Goal: Task Accomplishment & Management: Complete application form

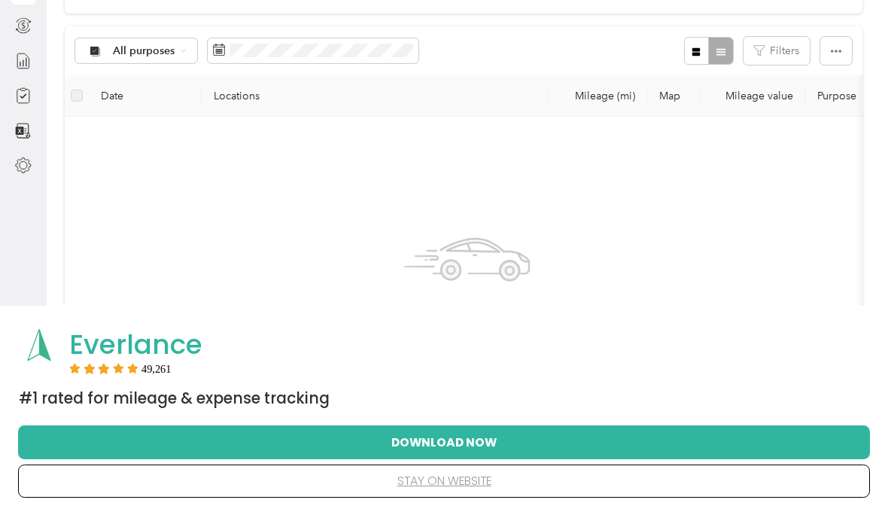
scroll to position [138, 0]
click at [606, 457] on button "Download Now" at bounding box center [444, 442] width 804 height 32
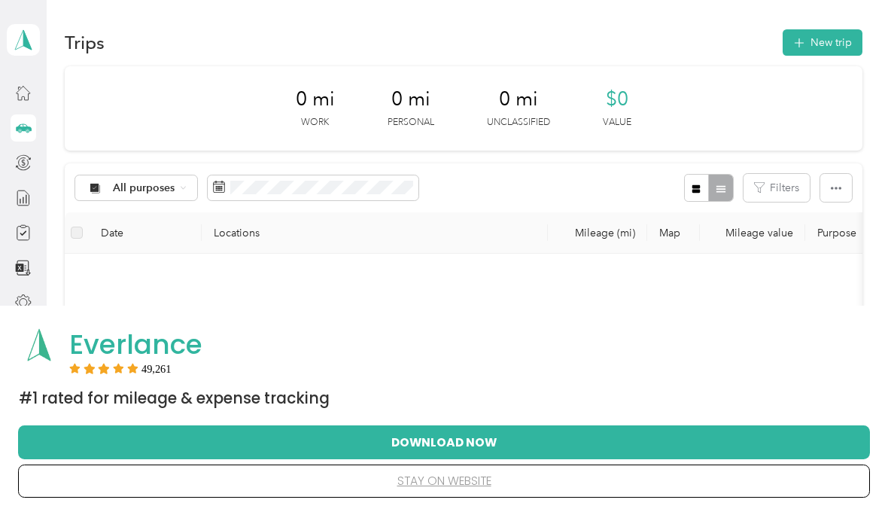
click at [477, 484] on button "stay on website" at bounding box center [444, 481] width 804 height 32
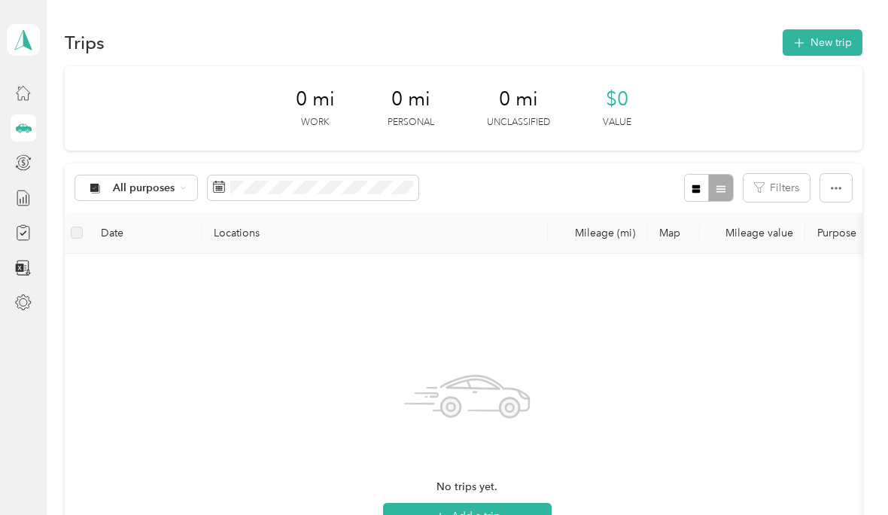
click at [669, 299] on div "No trips yet. Add a trip" at bounding box center [467, 445] width 780 height 358
click at [68, 96] on div "Home" at bounding box center [63, 92] width 50 height 37
click at [63, 96] on div "Home" at bounding box center [63, 92] width 50 height 37
click at [839, 44] on button "New trip" at bounding box center [822, 42] width 80 height 26
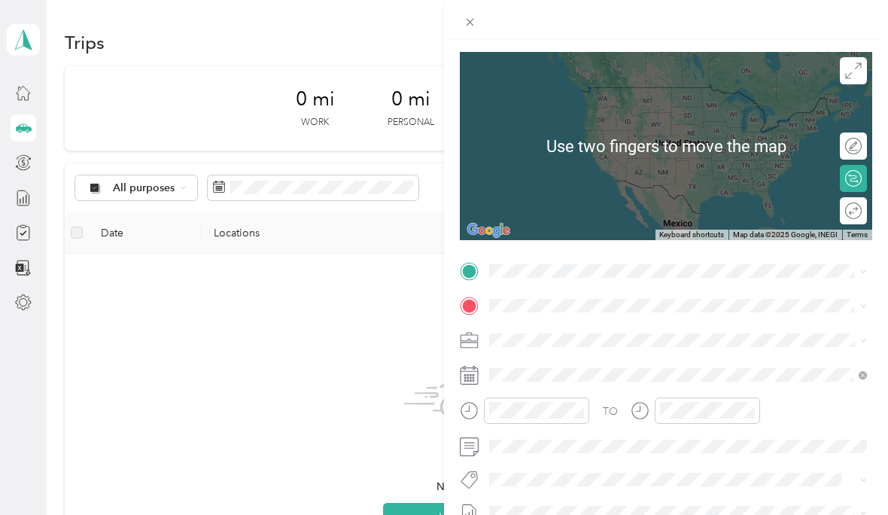
scroll to position [105, 0]
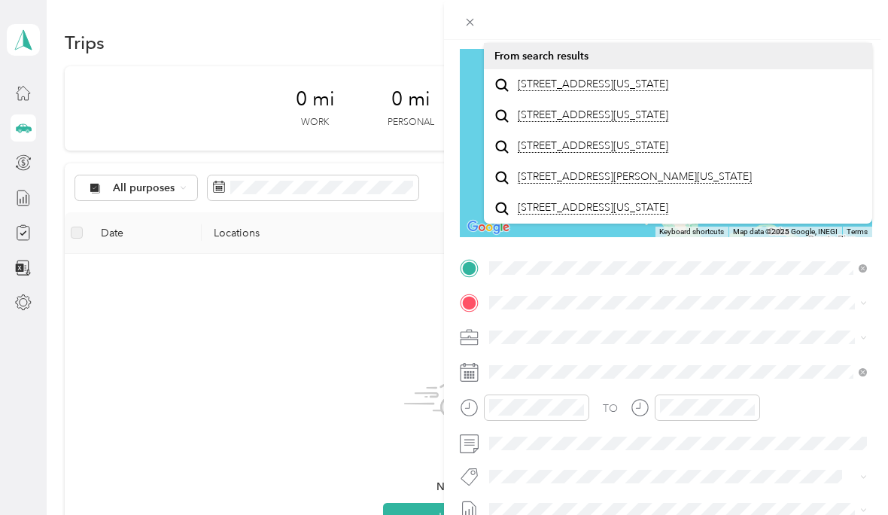
click at [627, 91] on span "[STREET_ADDRESS][US_STATE]" at bounding box center [593, 84] width 150 height 14
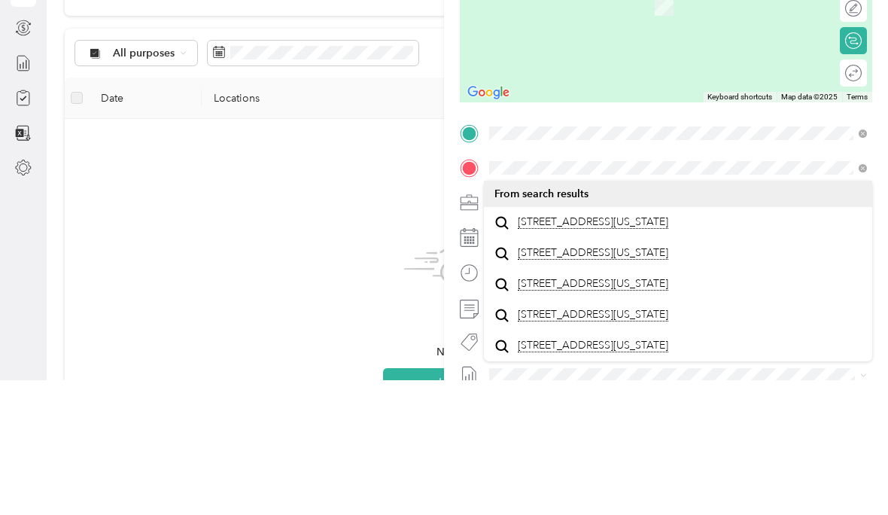
click at [668, 350] on span "[STREET_ADDRESS][US_STATE]" at bounding box center [593, 357] width 150 height 14
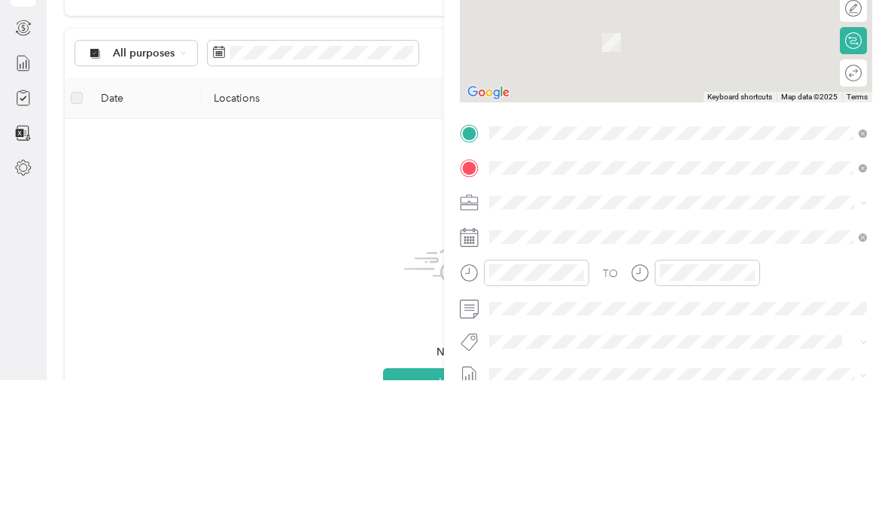
scroll to position [18, 0]
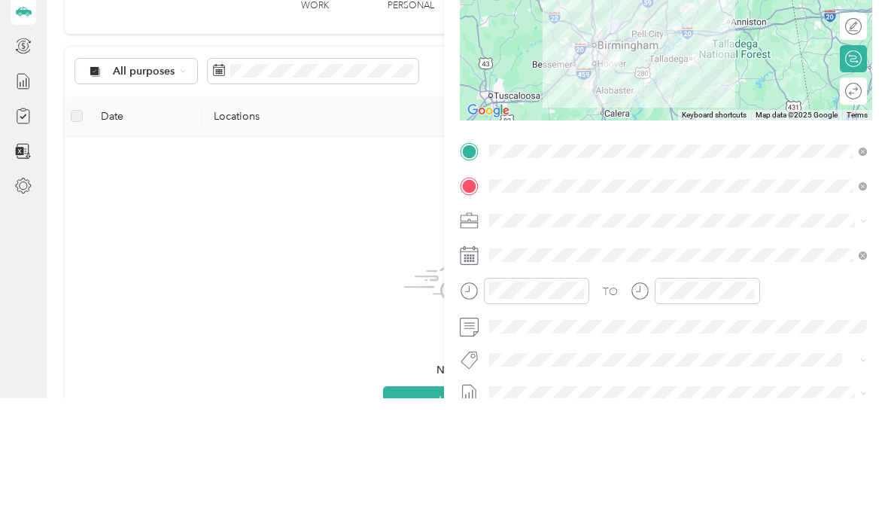
click at [583, 394] on div at bounding box center [524, 412] width 129 height 37
click at [467, 398] on icon at bounding box center [469, 407] width 19 height 19
click at [581, 402] on icon "close-circle" at bounding box center [578, 407] width 11 height 11
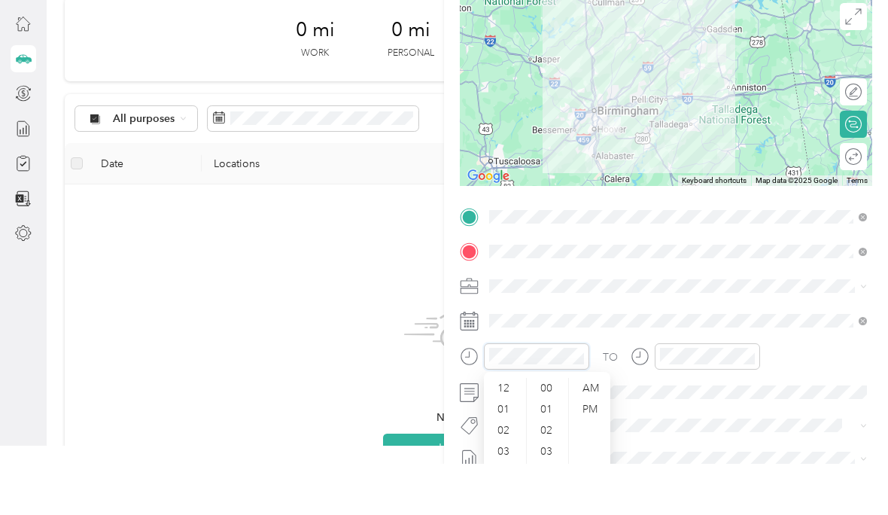
scroll to position [62, 0]
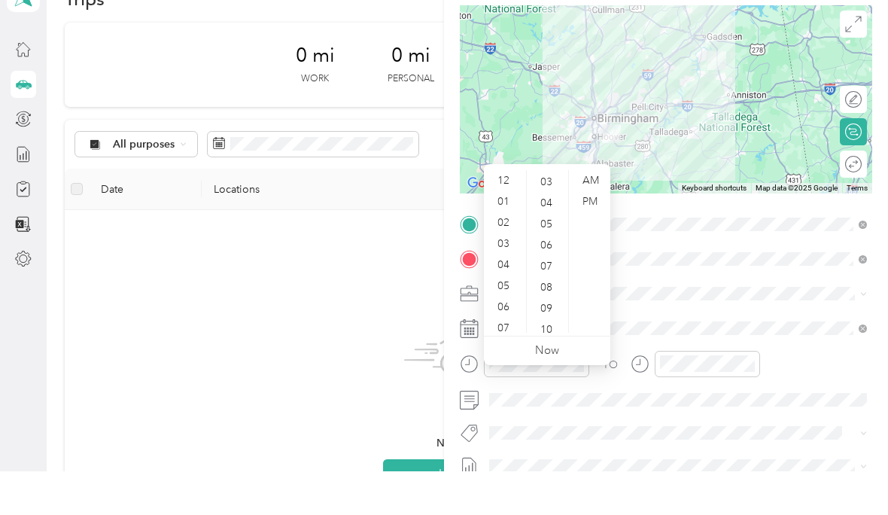
click at [516, 319] on div "05" at bounding box center [505, 329] width 36 height 21
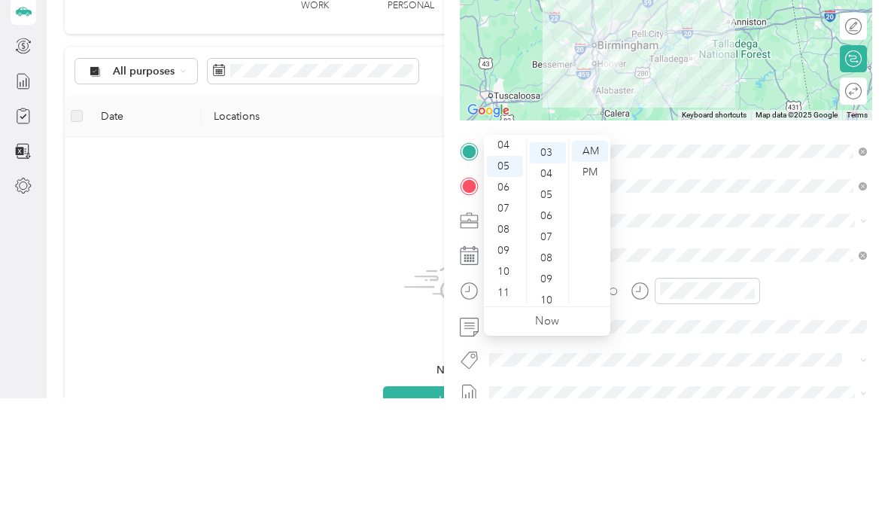
click at [558, 364] on div "08" at bounding box center [548, 374] width 36 height 21
click at [600, 278] on div "PM" at bounding box center [590, 288] width 36 height 21
click at [597, 278] on div "PM" at bounding box center [590, 288] width 36 height 21
click at [591, 278] on div "PM" at bounding box center [590, 288] width 36 height 21
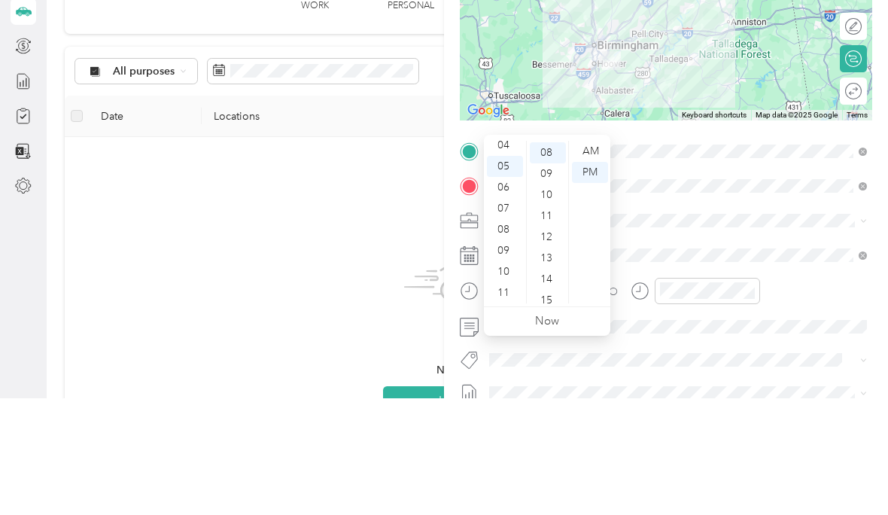
click at [599, 278] on div "PM" at bounding box center [590, 288] width 36 height 21
click at [767, 394] on div "TO" at bounding box center [666, 412] width 412 height 37
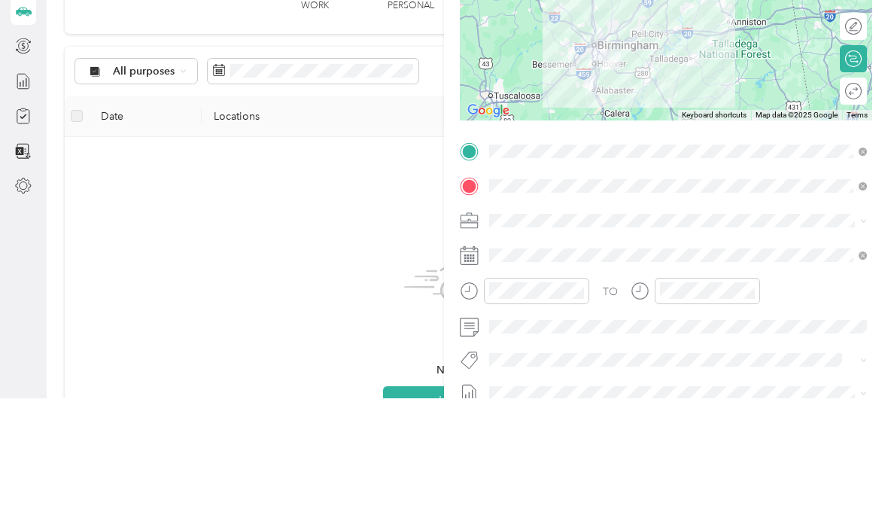
click at [759, 394] on div at bounding box center [707, 407] width 105 height 26
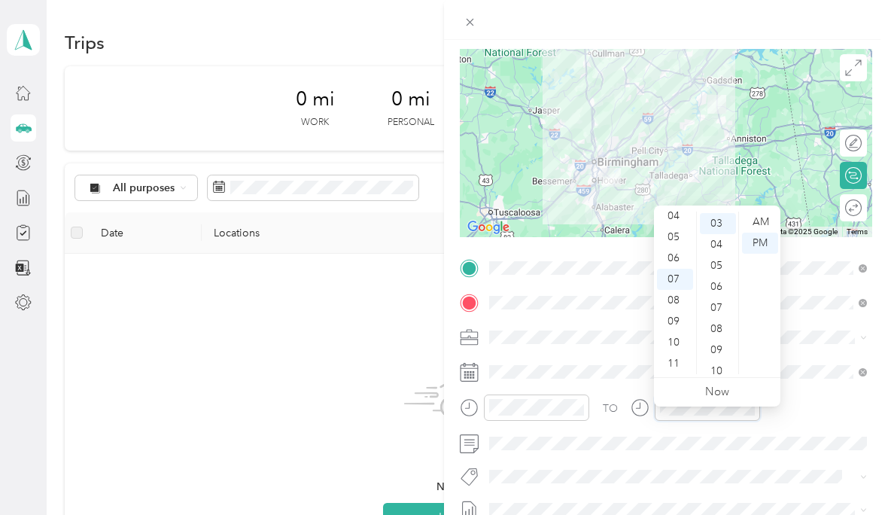
scroll to position [0, 0]
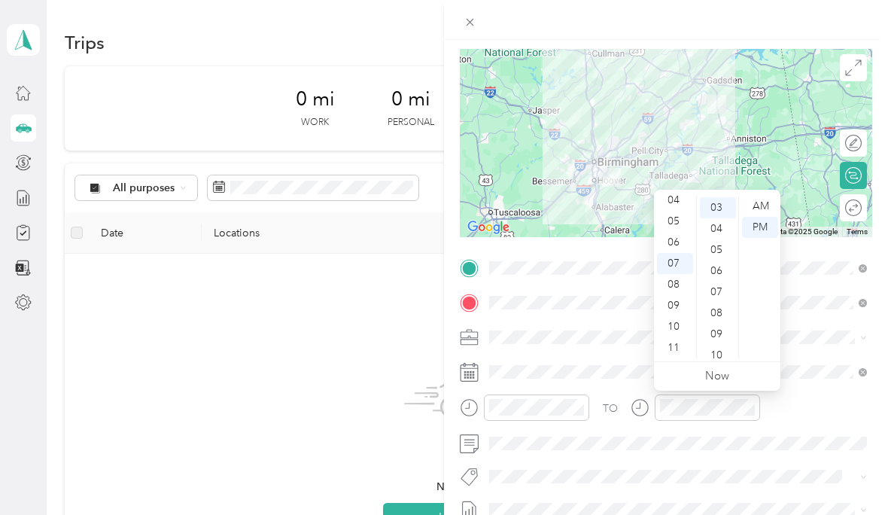
click at [679, 251] on div "06" at bounding box center [675, 242] width 36 height 21
click at [679, 247] on div "06" at bounding box center [675, 242] width 36 height 21
click at [685, 249] on div "06" at bounding box center [675, 242] width 36 height 21
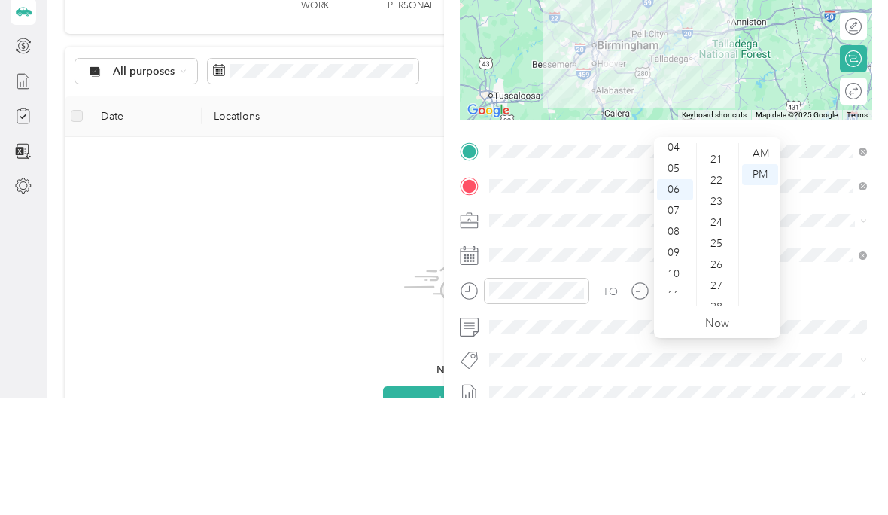
scroll to position [62, 0]
click at [726, 390] on div "27" at bounding box center [718, 400] width 36 height 21
click at [725, 322] on div "30" at bounding box center [718, 332] width 36 height 21
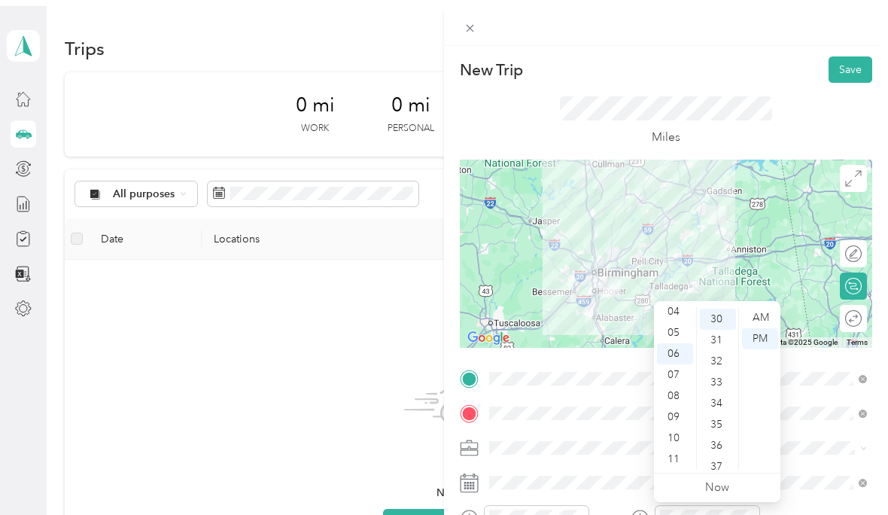
scroll to position [0, 0]
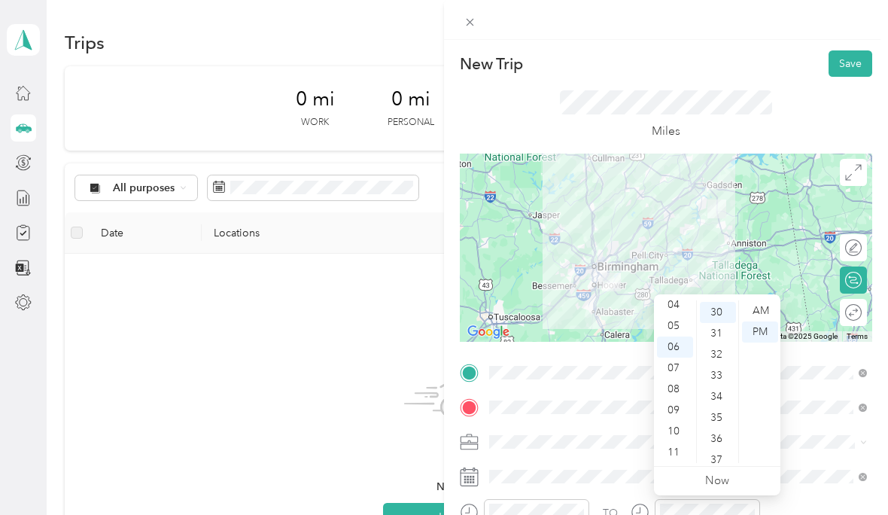
click at [862, 67] on button "Save" at bounding box center [850, 63] width 44 height 26
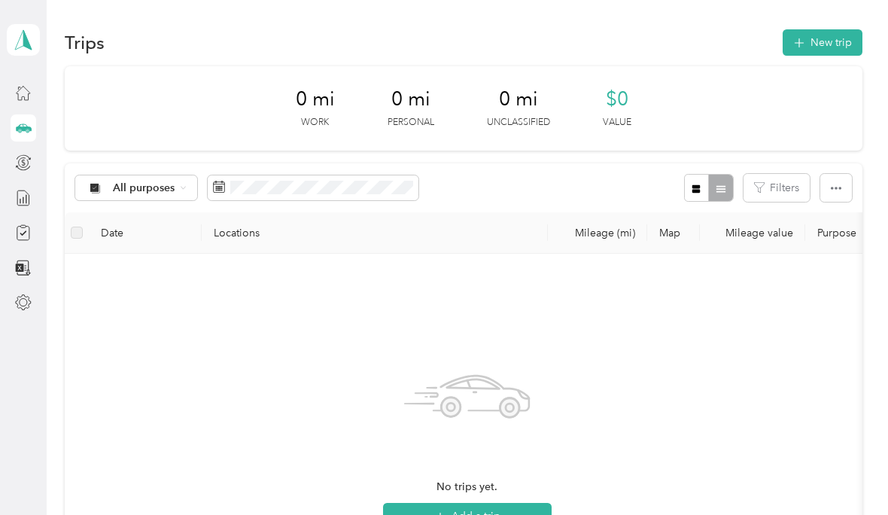
click at [20, 42] on icon at bounding box center [23, 39] width 23 height 21
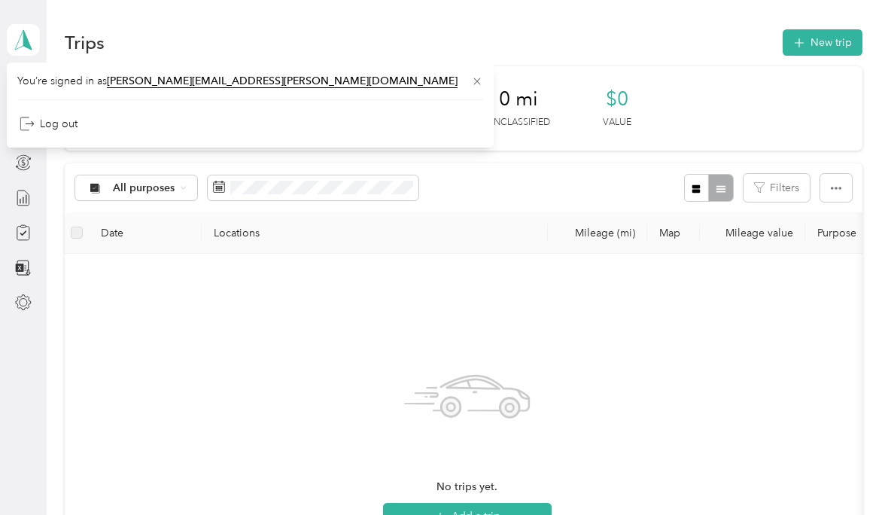
click at [531, 38] on div "Trips New trip" at bounding box center [463, 42] width 797 height 32
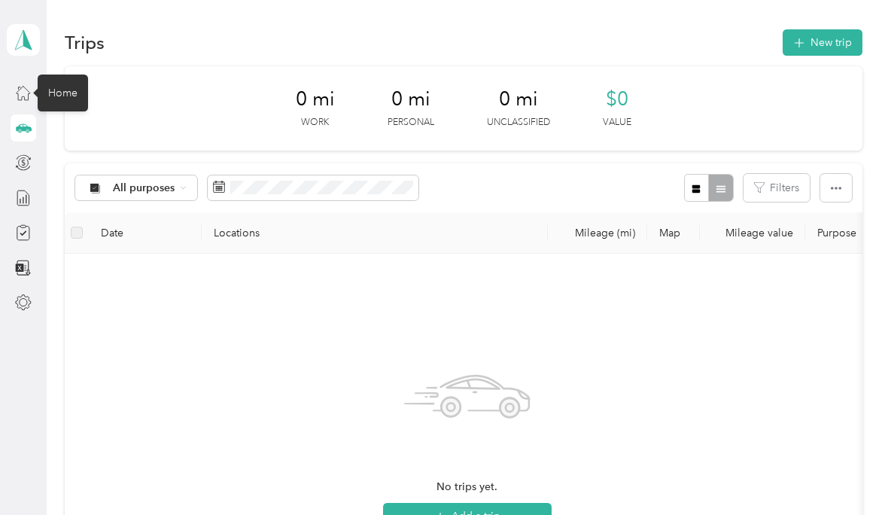
click at [67, 100] on div "Home" at bounding box center [63, 92] width 50 height 37
click at [65, 112] on div "0 mi Work 0 mi Personal 0 mi Unclassified $0 Value" at bounding box center [463, 108] width 797 height 84
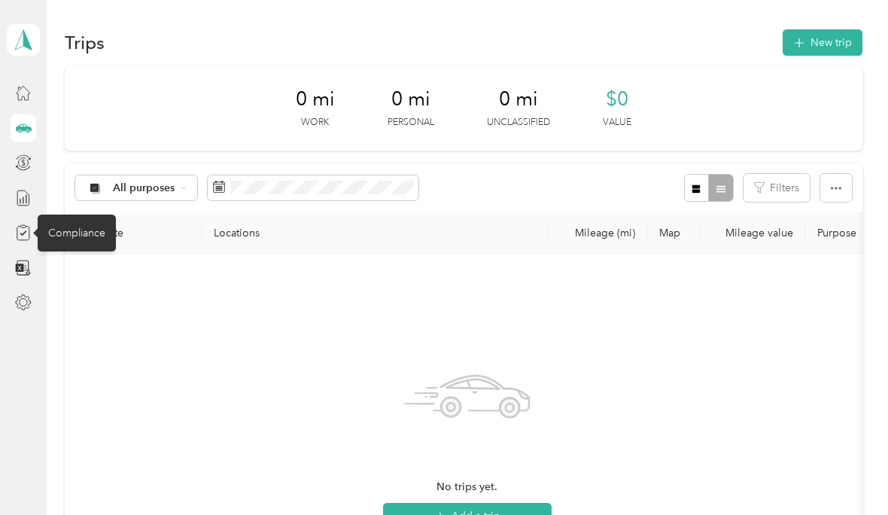
click at [96, 235] on div "Compliance" at bounding box center [77, 232] width 78 height 37
click at [87, 235] on div "Compliance" at bounding box center [77, 232] width 78 height 37
click at [83, 242] on div "Compliance" at bounding box center [77, 232] width 78 height 37
click at [80, 232] on div "Compliance" at bounding box center [77, 232] width 78 height 37
click at [77, 230] on div "Compliance" at bounding box center [77, 232] width 78 height 37
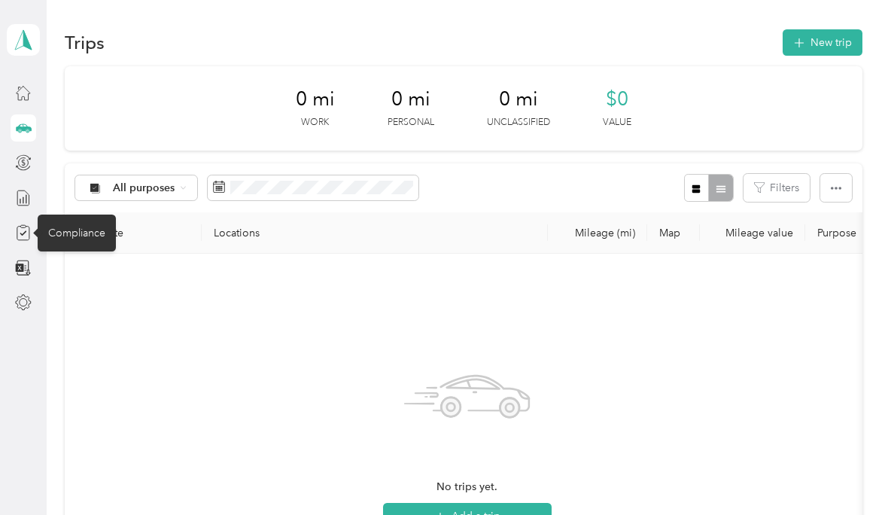
click at [77, 229] on div "Compliance" at bounding box center [77, 232] width 78 height 37
click at [41, 235] on div "Compliance" at bounding box center [77, 232] width 78 height 37
click at [23, 230] on icon at bounding box center [23, 232] width 17 height 17
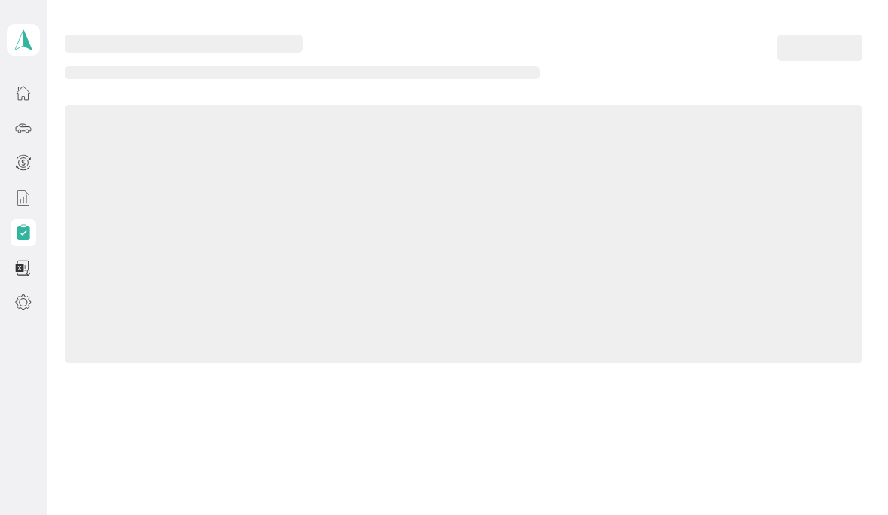
click at [82, 235] on div "Compliance" at bounding box center [77, 232] width 78 height 37
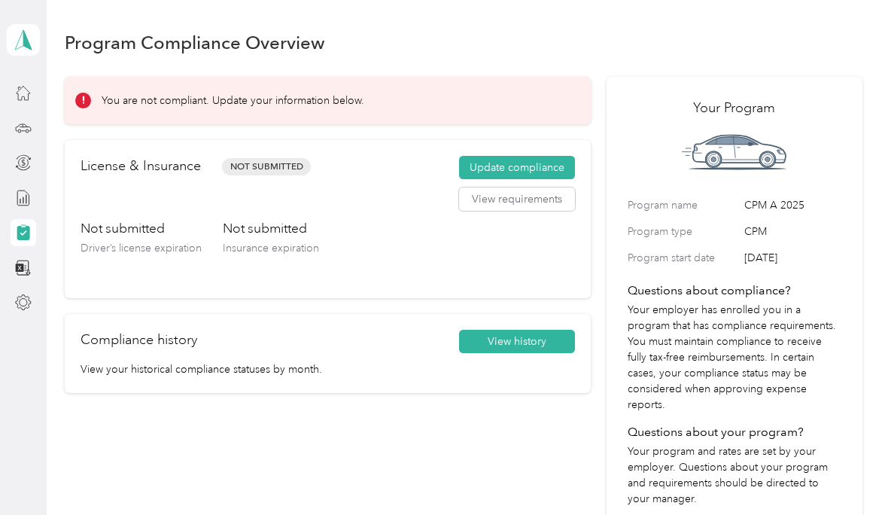
click at [561, 168] on button "Update compliance" at bounding box center [517, 168] width 116 height 24
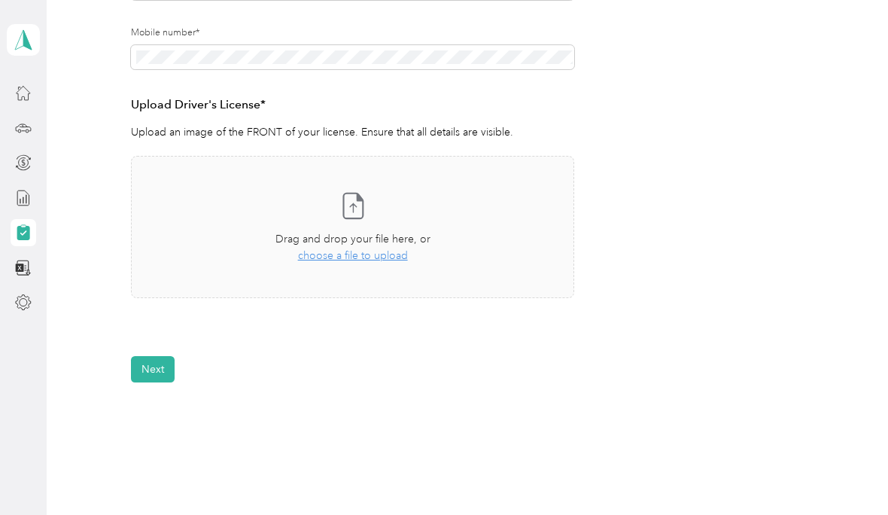
scroll to position [342, 0]
click at [394, 253] on span "choose a file to upload" at bounding box center [353, 254] width 110 height 13
click at [361, 210] on icon at bounding box center [353, 205] width 30 height 30
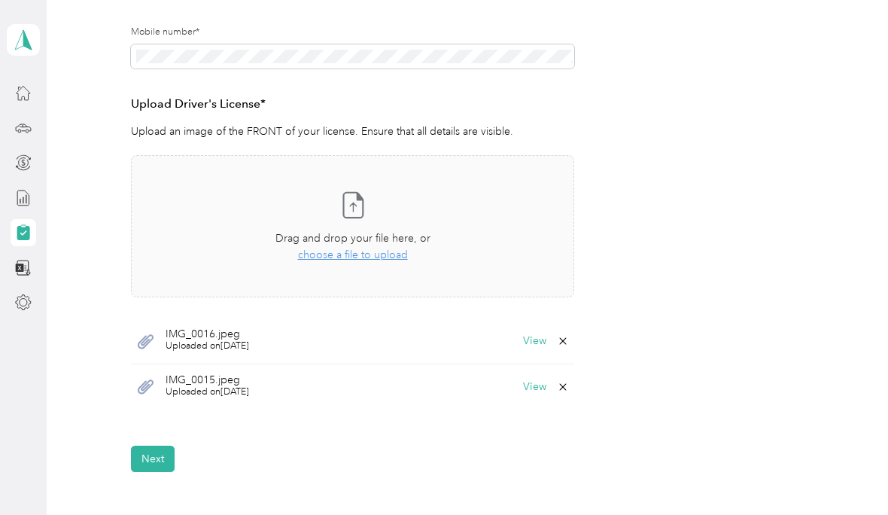
click at [155, 445] on button "Next" at bounding box center [153, 458] width 44 height 26
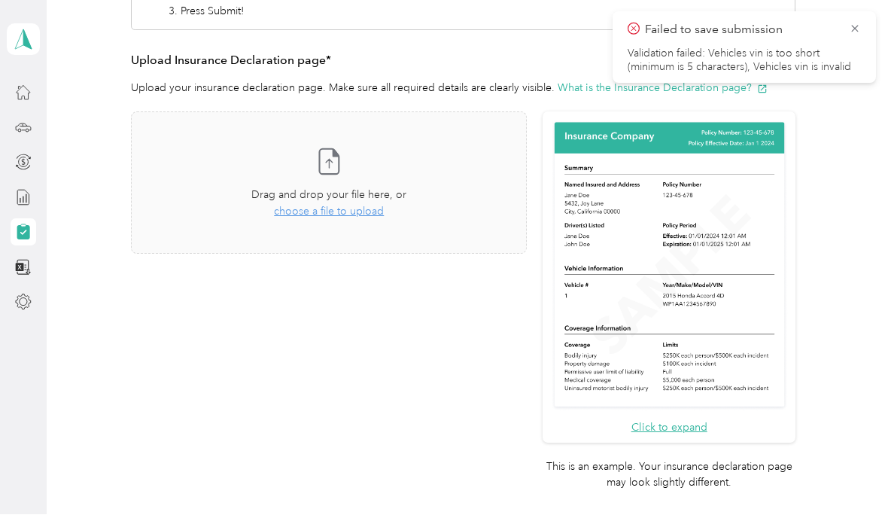
scroll to position [300, 0]
click at [349, 212] on span "choose a file to upload" at bounding box center [329, 211] width 110 height 13
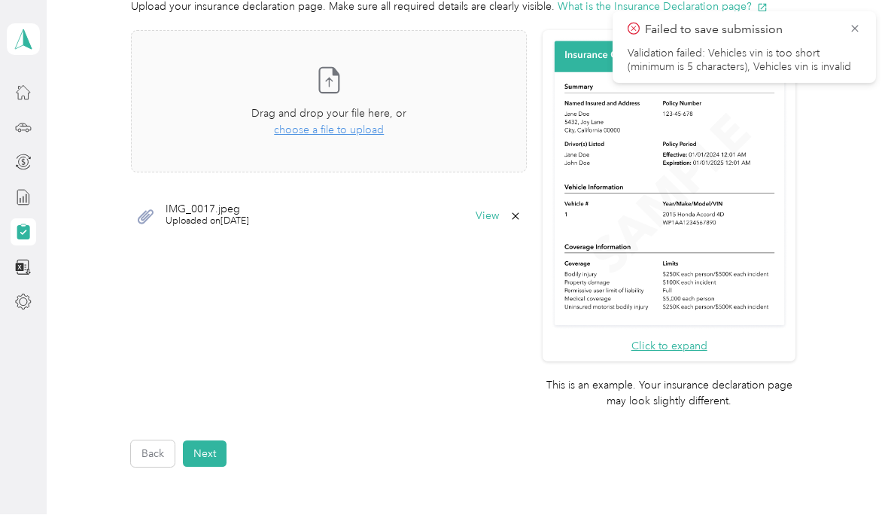
scroll to position [445, 0]
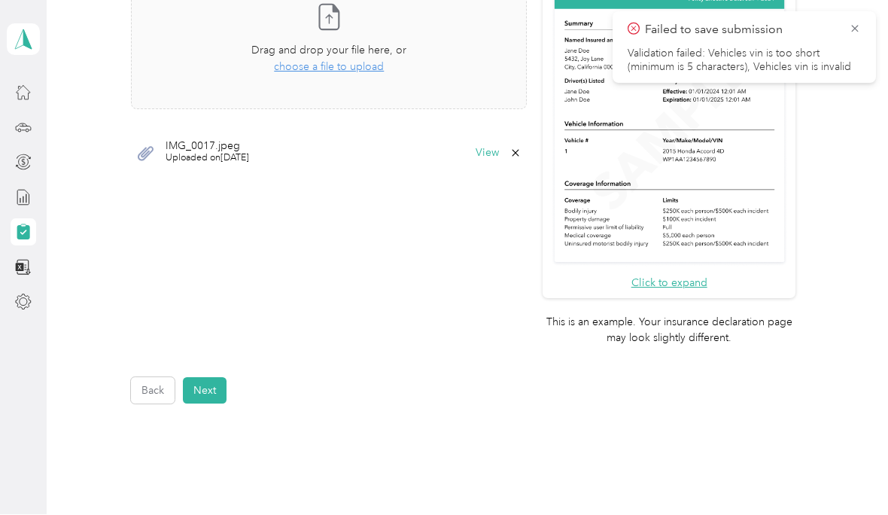
click at [212, 378] on button "Next" at bounding box center [205, 391] width 44 height 26
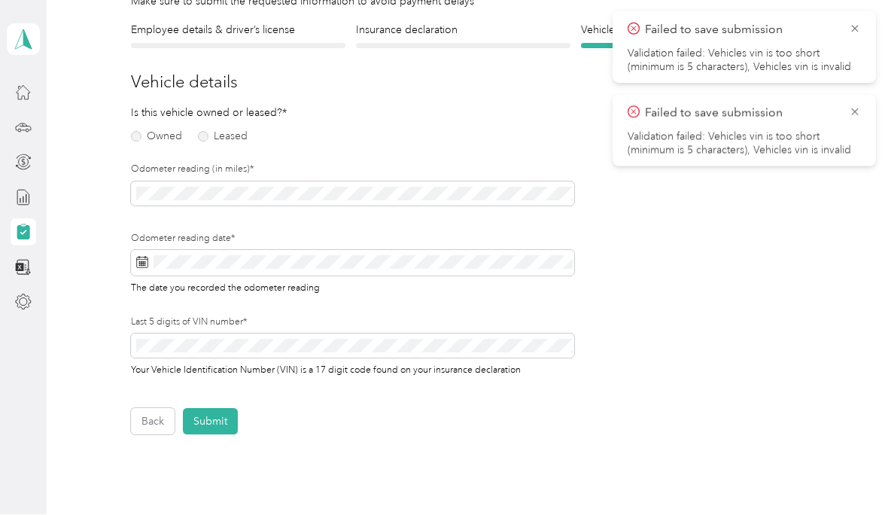
scroll to position [124, 0]
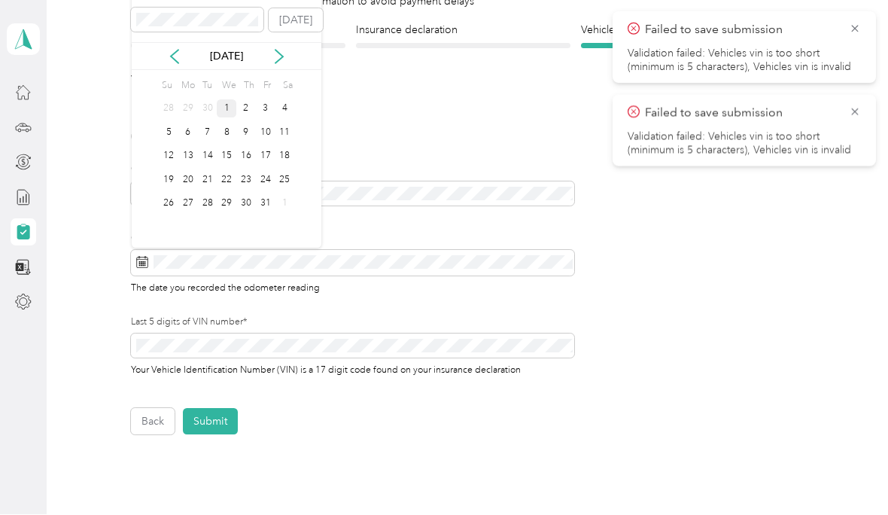
click at [231, 108] on div "1" at bounding box center [227, 109] width 20 height 19
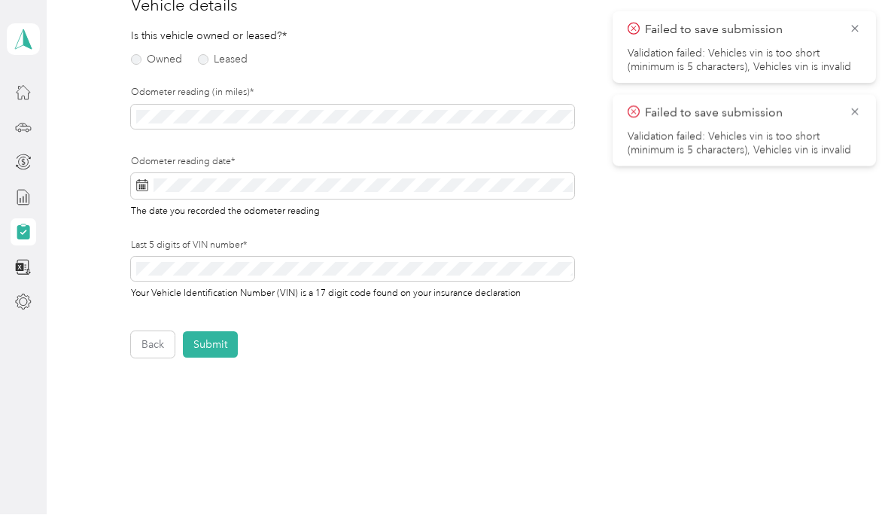
scroll to position [199, 0]
click at [214, 343] on button "Submit" at bounding box center [210, 346] width 55 height 26
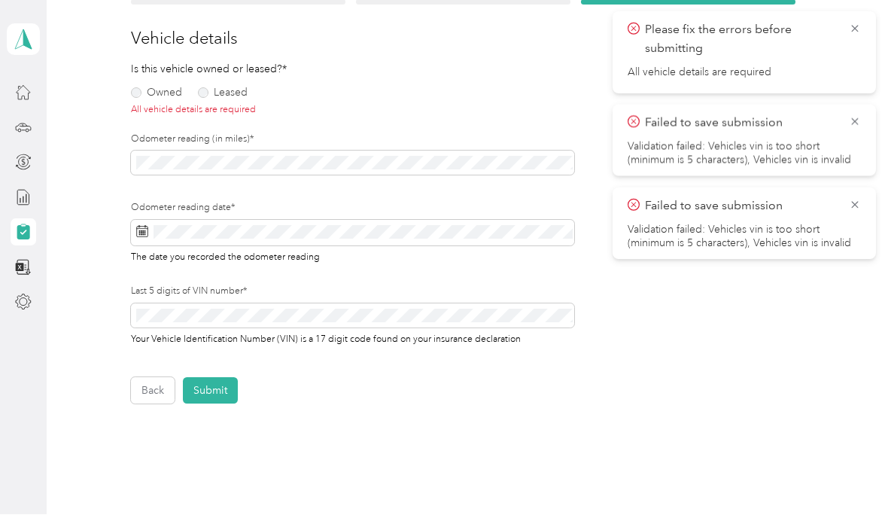
scroll to position [168, 0]
click at [140, 96] on label "Owned" at bounding box center [156, 93] width 51 height 11
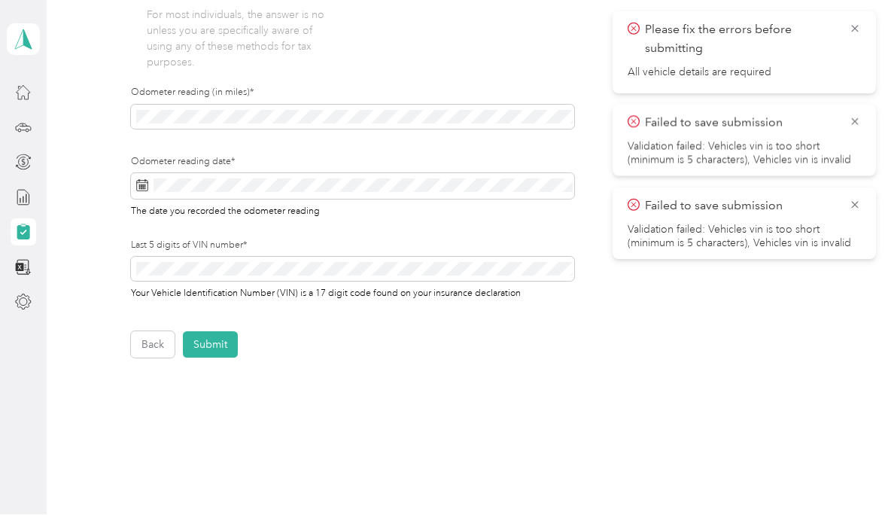
scroll to position [479, 0]
click at [218, 343] on button "Submit" at bounding box center [210, 346] width 55 height 26
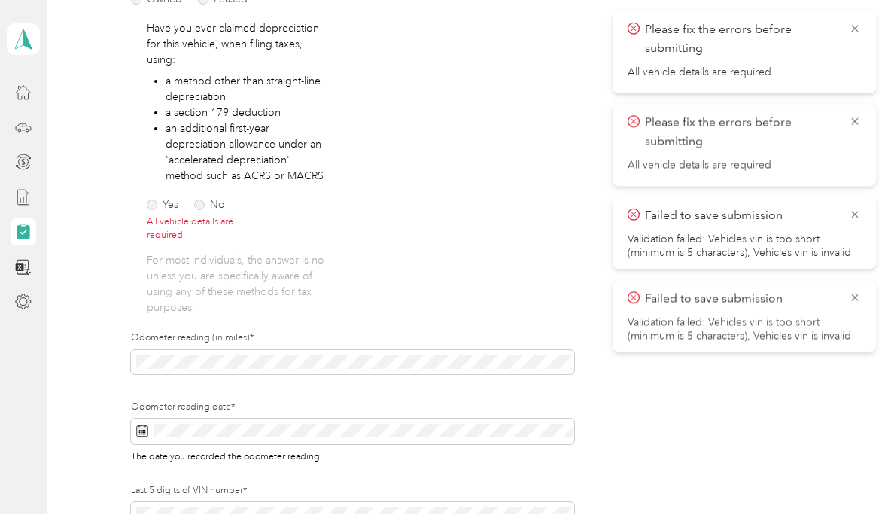
scroll to position [265, 0]
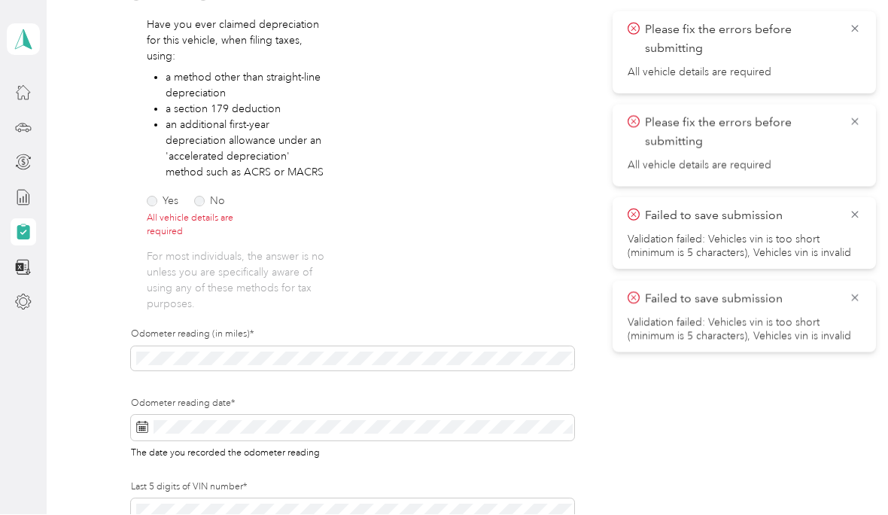
click at [201, 201] on label "No" at bounding box center [209, 201] width 31 height 11
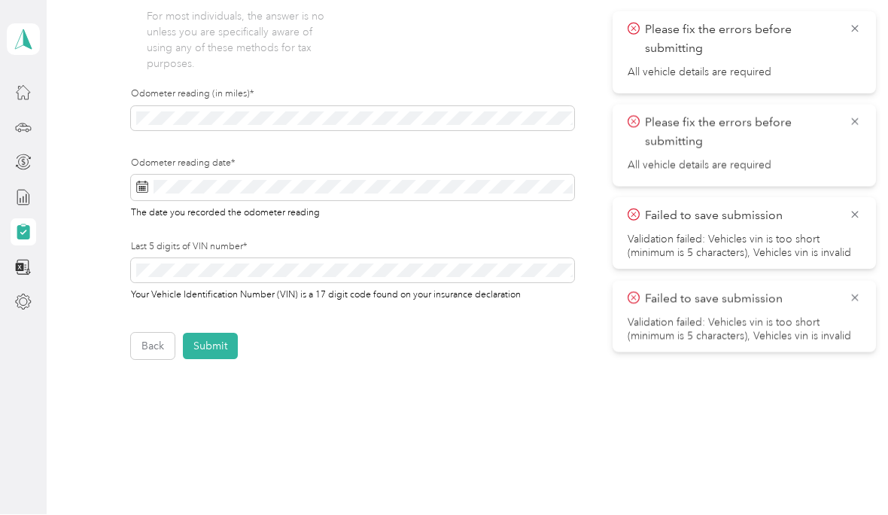
click at [221, 340] on button "Submit" at bounding box center [210, 346] width 55 height 26
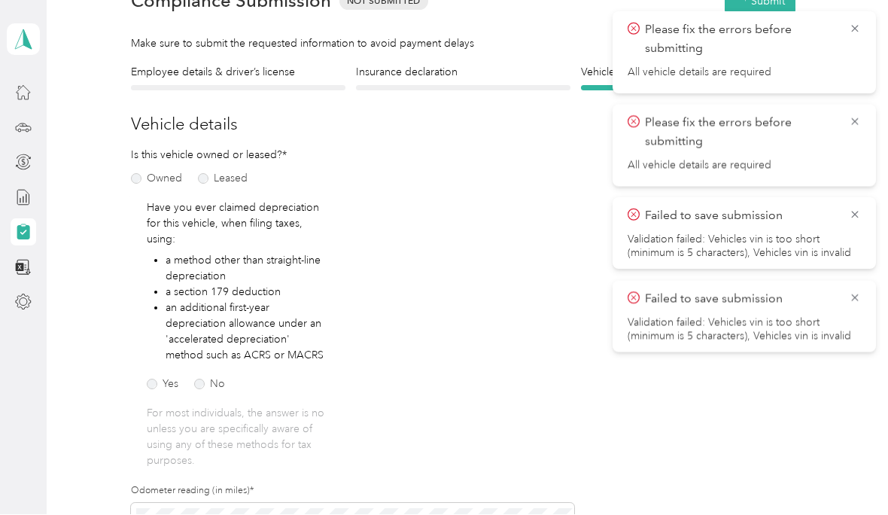
scroll to position [18, 0]
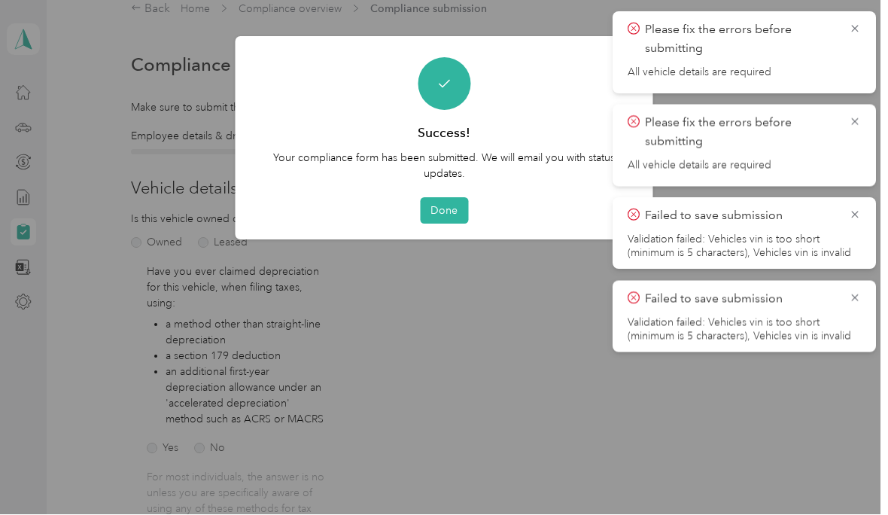
click at [454, 209] on button "Done" at bounding box center [444, 211] width 48 height 26
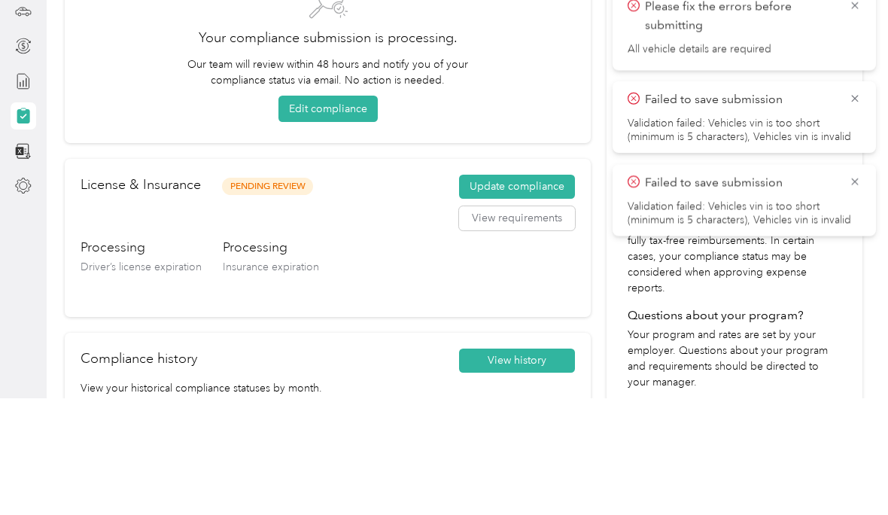
click at [860, 208] on icon at bounding box center [855, 215] width 12 height 14
click at [855, 208] on icon at bounding box center [855, 215] width 12 height 14
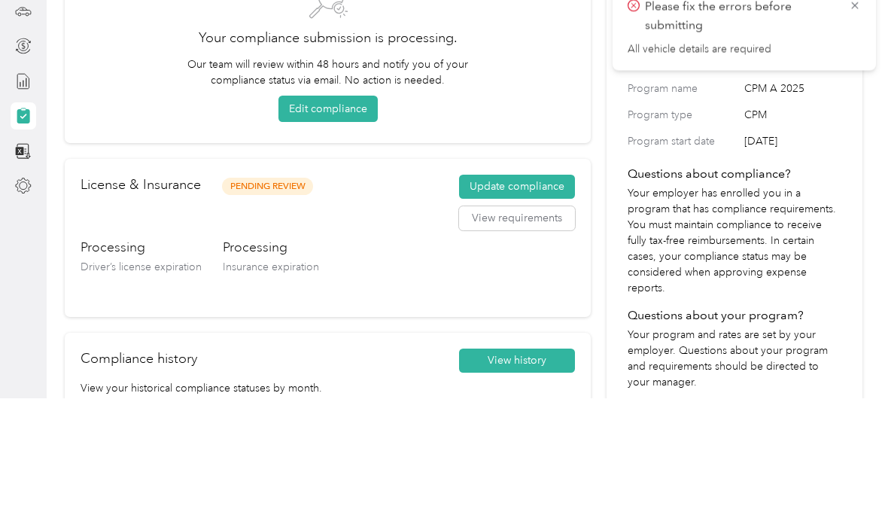
click at [858, 115] on icon at bounding box center [855, 122] width 12 height 14
